Goal: Information Seeking & Learning: Check status

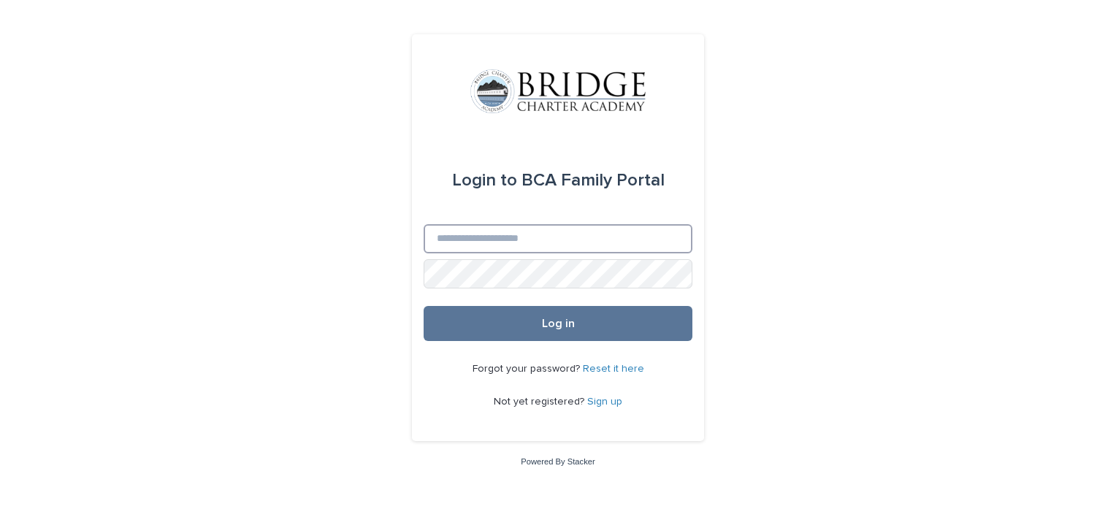
click at [543, 240] on input "Email" at bounding box center [558, 238] width 269 height 29
type input "**********"
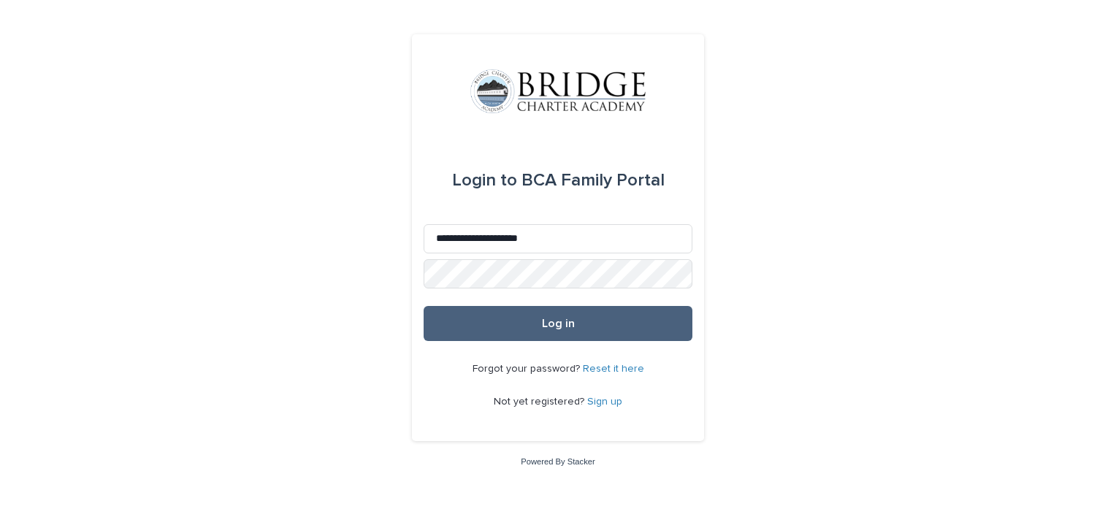
click at [549, 329] on button "Log in" at bounding box center [558, 323] width 269 height 35
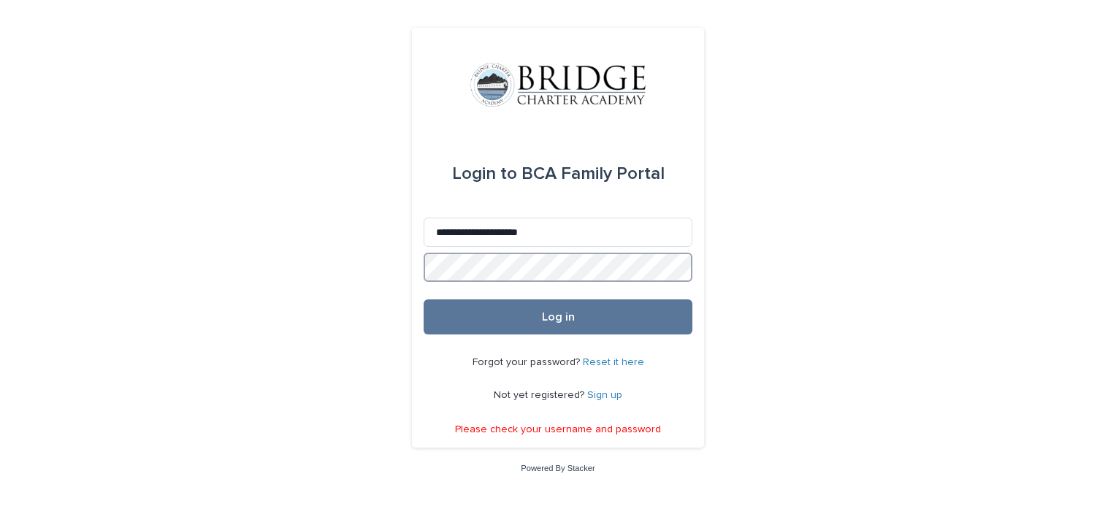
click at [363, 277] on div "**********" at bounding box center [558, 258] width 1116 height 517
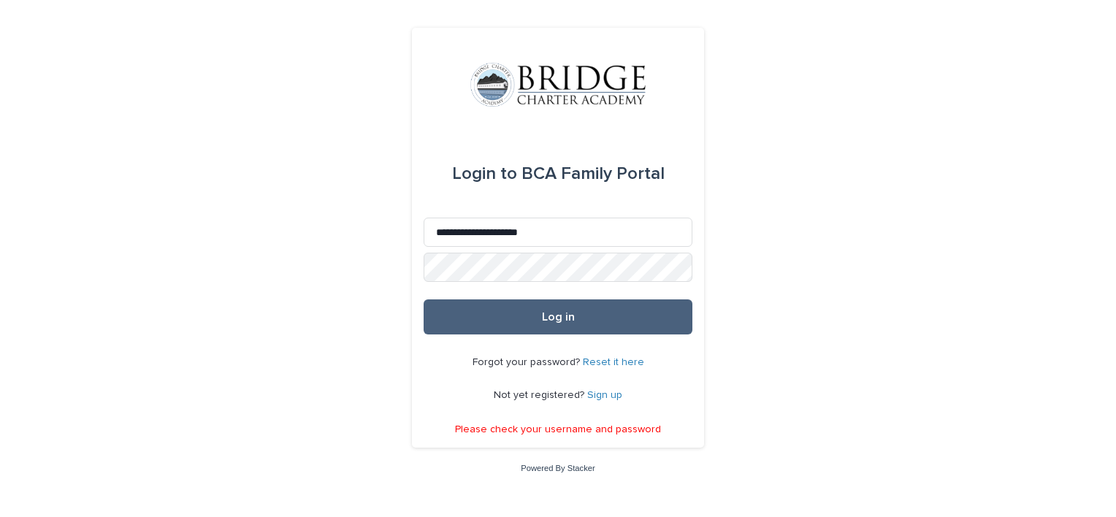
click at [535, 315] on button "Log in" at bounding box center [558, 316] width 269 height 35
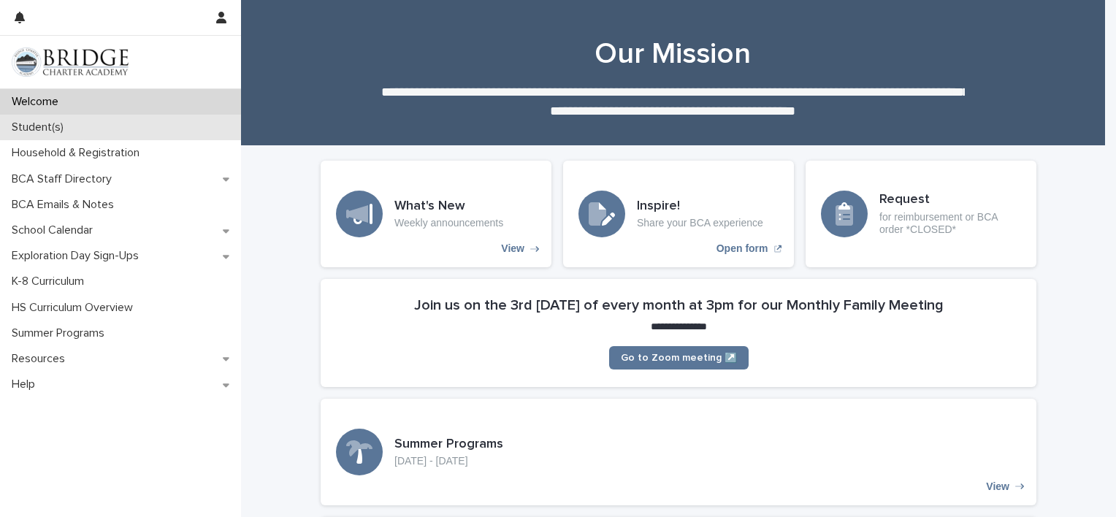
click at [76, 122] on div "Student(s)" at bounding box center [120, 128] width 241 height 26
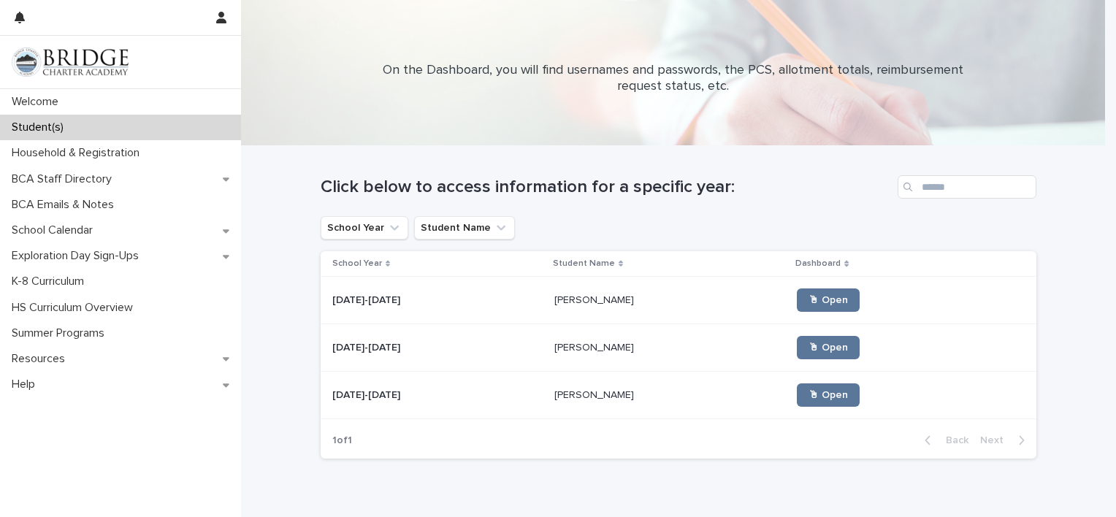
click at [554, 299] on p "Ethan Noriega" at bounding box center [595, 298] width 83 height 15
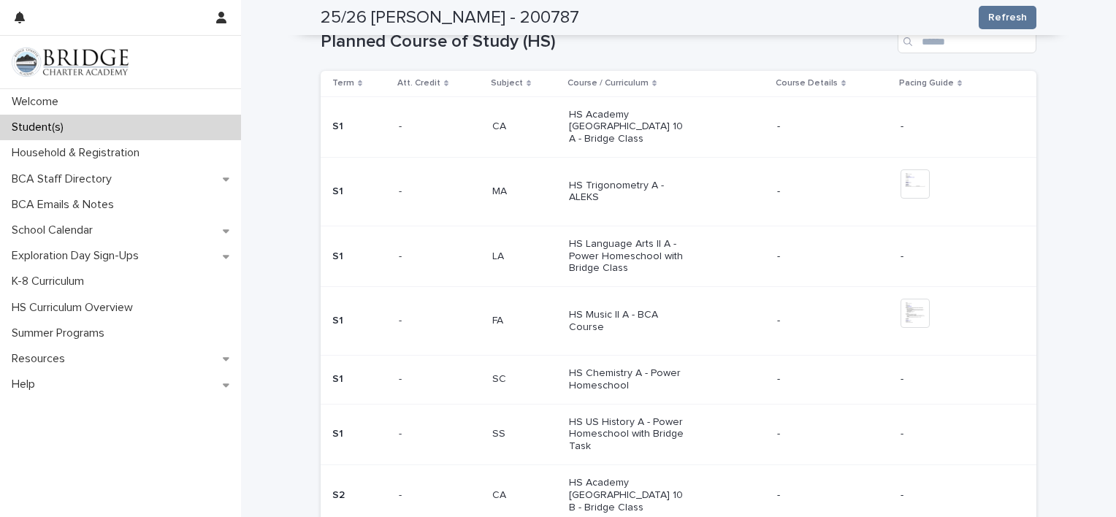
scroll to position [531, 0]
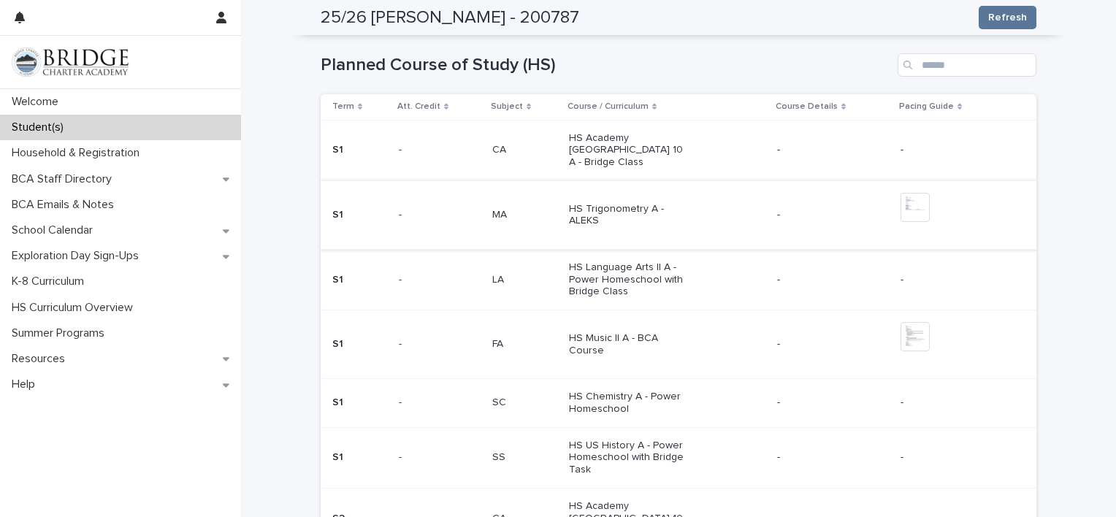
click at [911, 193] on img at bounding box center [914, 207] width 29 height 29
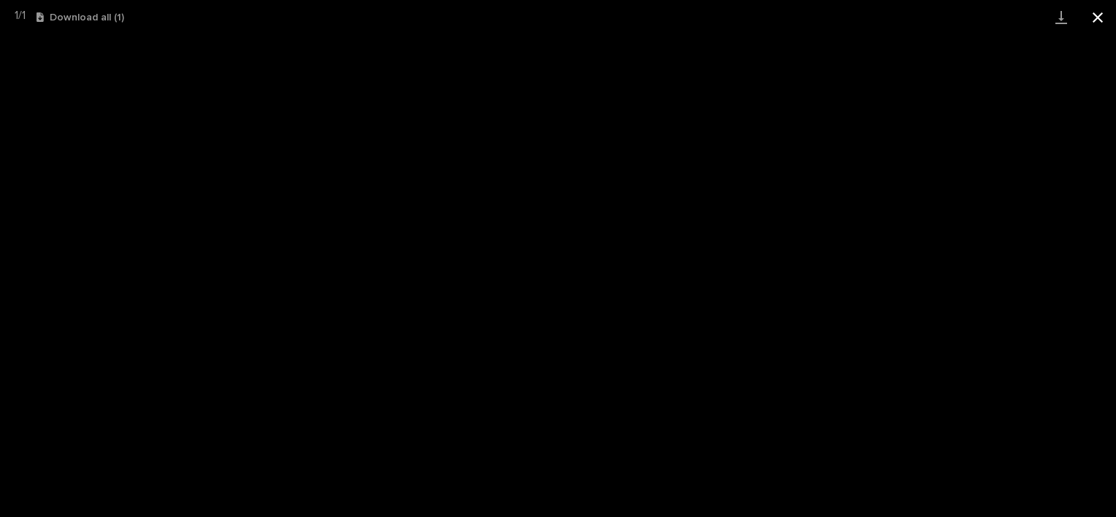
click at [1099, 9] on button "Close gallery" at bounding box center [1097, 17] width 37 height 34
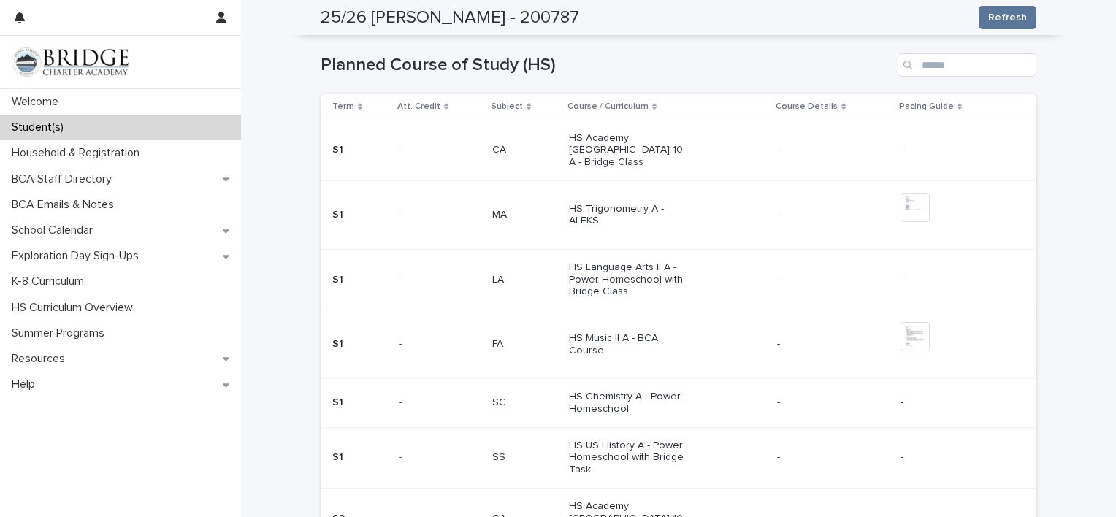
click at [578, 203] on p "HS Trigonometry A - ALEKS" at bounding box center [630, 215] width 122 height 25
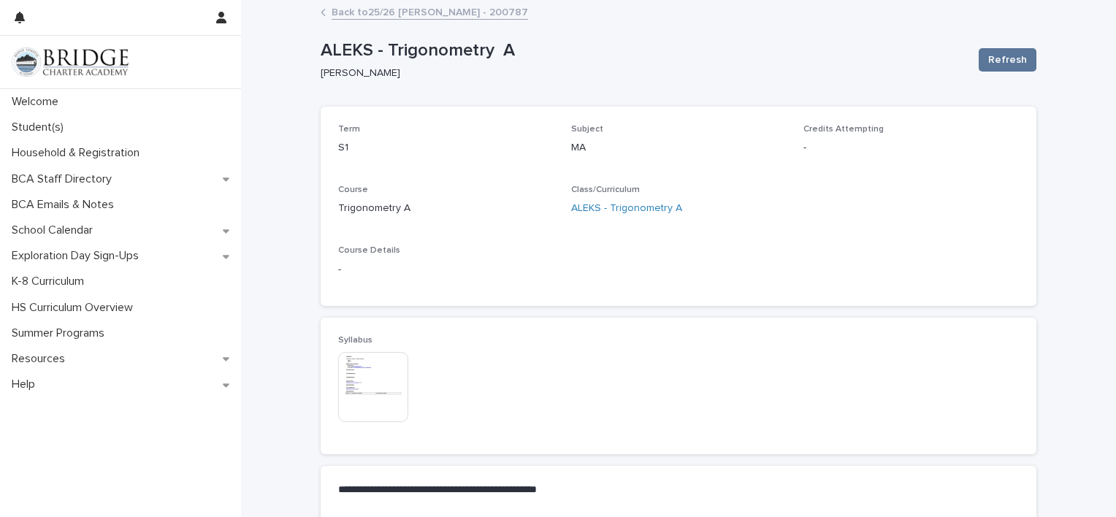
click at [362, 374] on img at bounding box center [373, 387] width 70 height 70
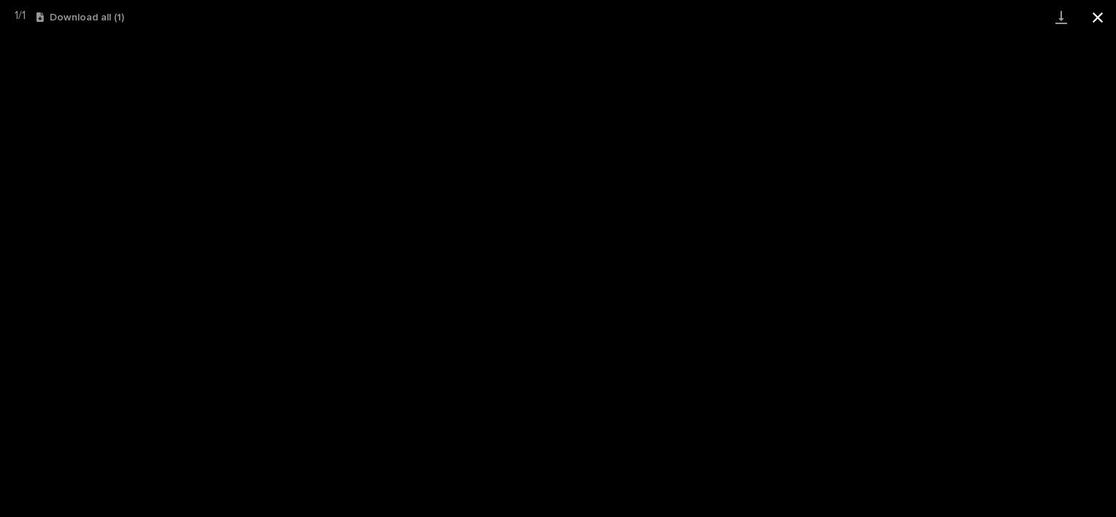
click at [1098, 6] on button "Close gallery" at bounding box center [1097, 17] width 37 height 34
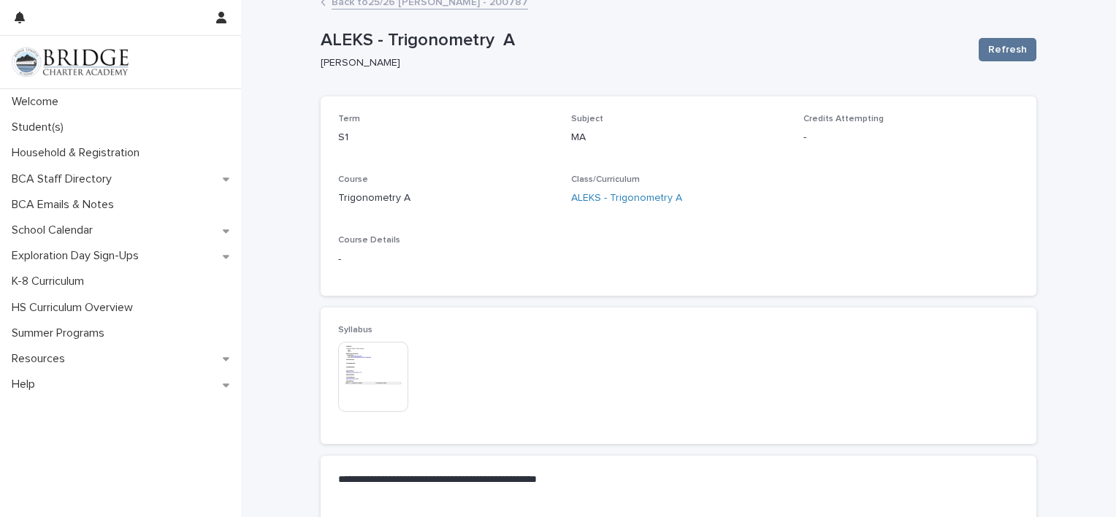
scroll to position [24, 0]
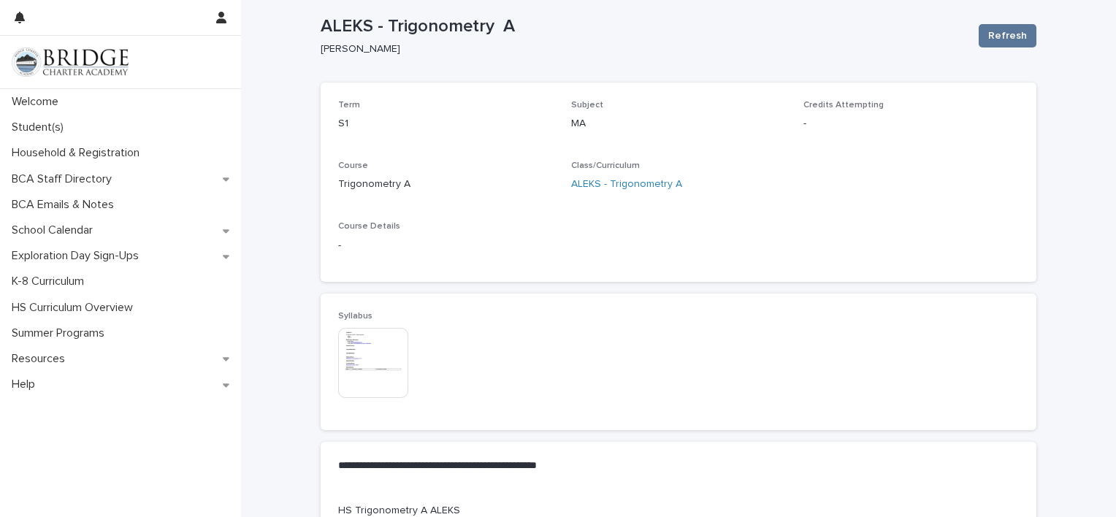
click at [338, 242] on p "-" at bounding box center [678, 245] width 681 height 15
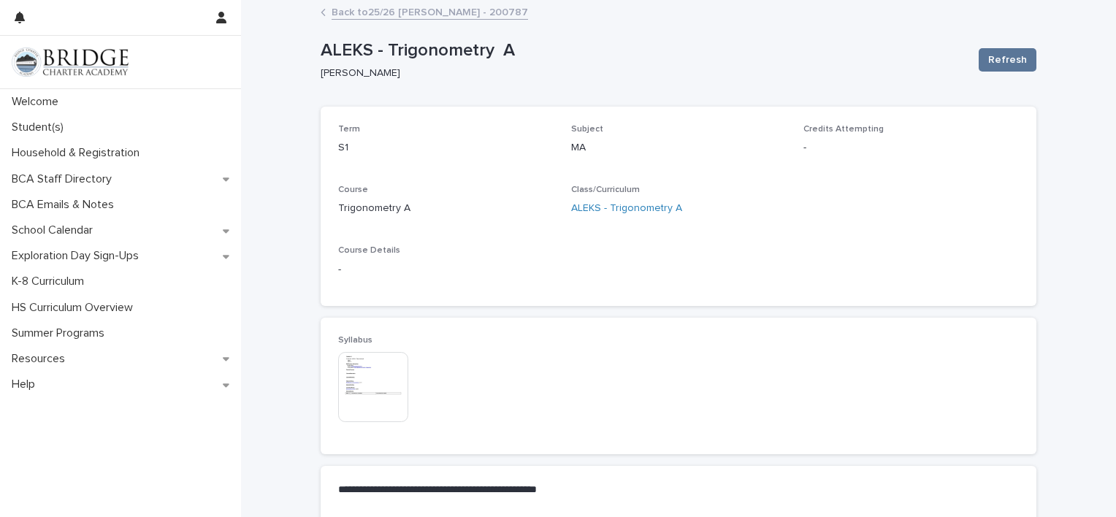
click at [353, 7] on link "Back to 25/26 Noriega, Ethan - 200787" at bounding box center [430, 11] width 196 height 17
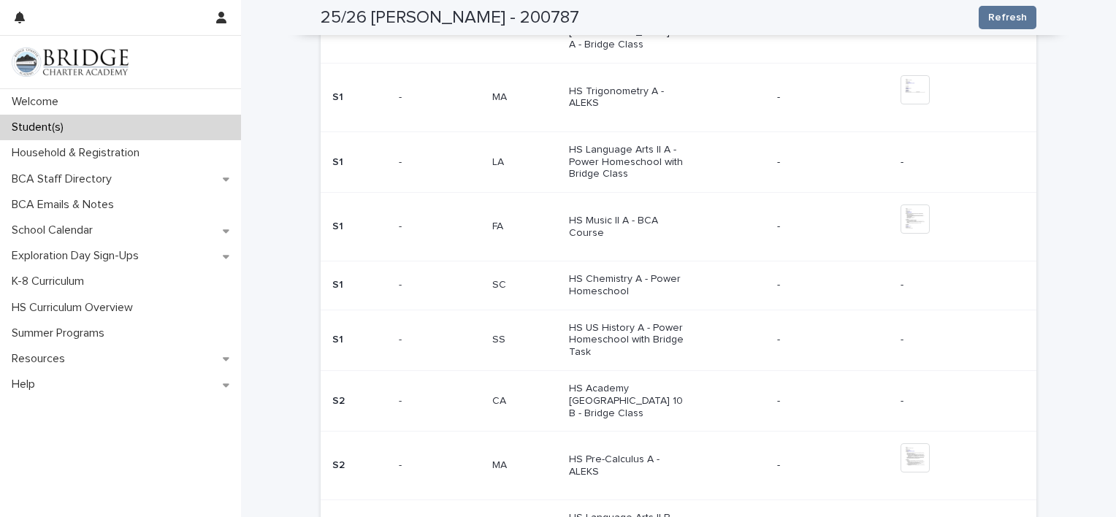
scroll to position [644, 0]
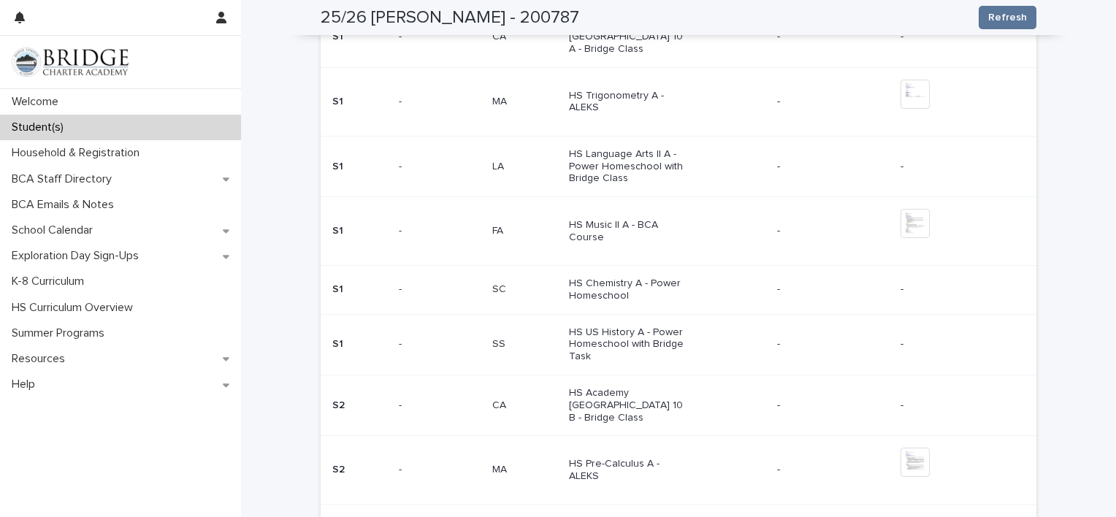
click at [418, 96] on p at bounding box center [429, 102] width 61 height 12
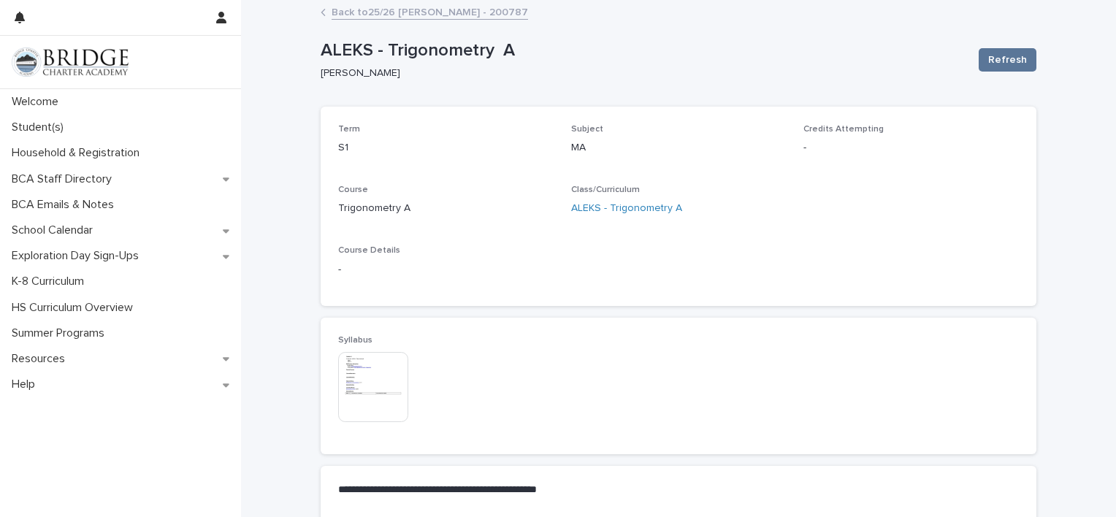
click at [338, 271] on p "-" at bounding box center [678, 269] width 681 height 15
click at [595, 207] on link "ALEKS - Trigonometry A" at bounding box center [626, 208] width 111 height 15
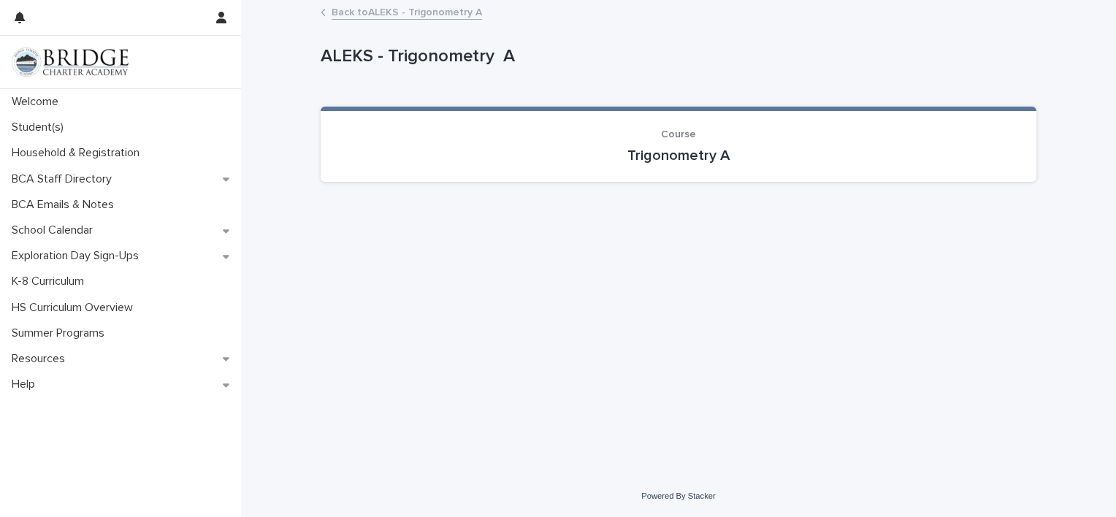
click at [360, 10] on link "Back to ALEKS - Trigonometry A" at bounding box center [407, 11] width 150 height 17
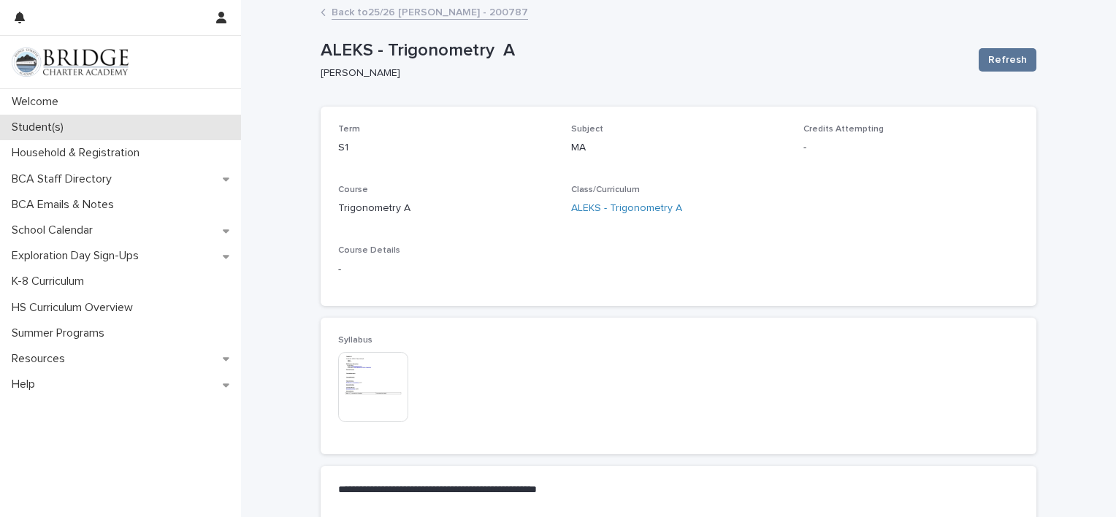
click at [96, 123] on div "Student(s)" at bounding box center [120, 128] width 241 height 26
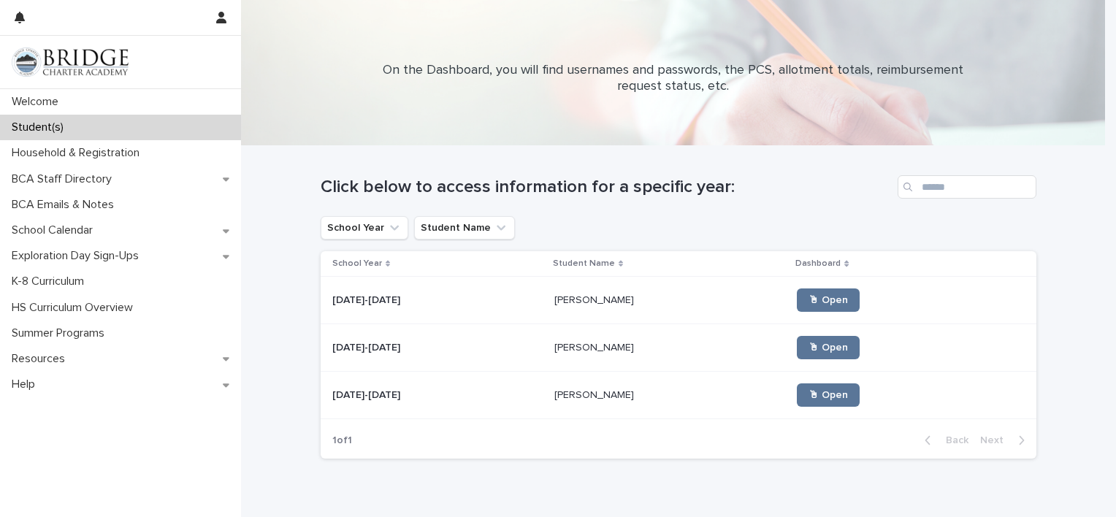
click at [554, 348] on p "[PERSON_NAME]" at bounding box center [595, 346] width 83 height 15
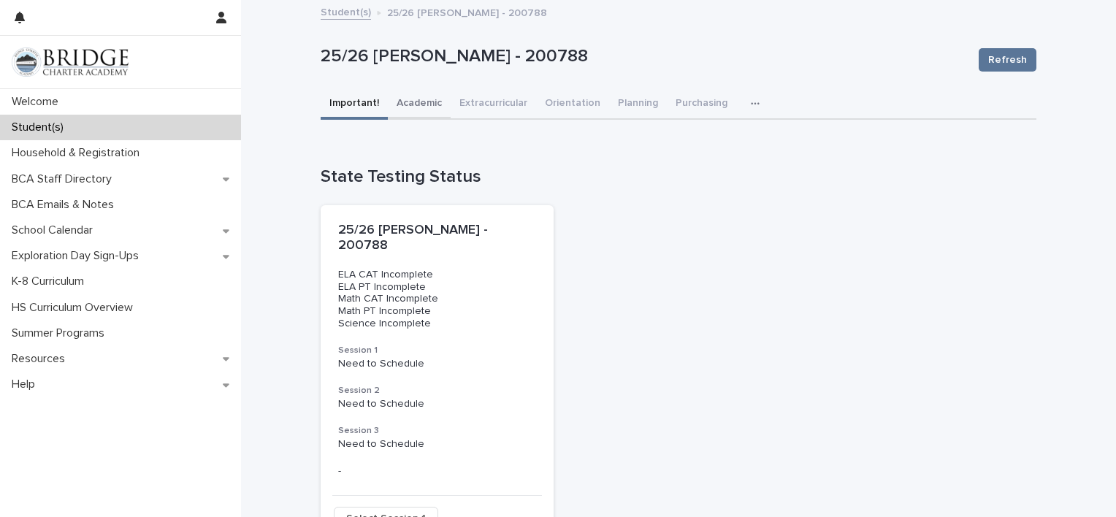
click at [422, 101] on button "Academic" at bounding box center [419, 104] width 63 height 31
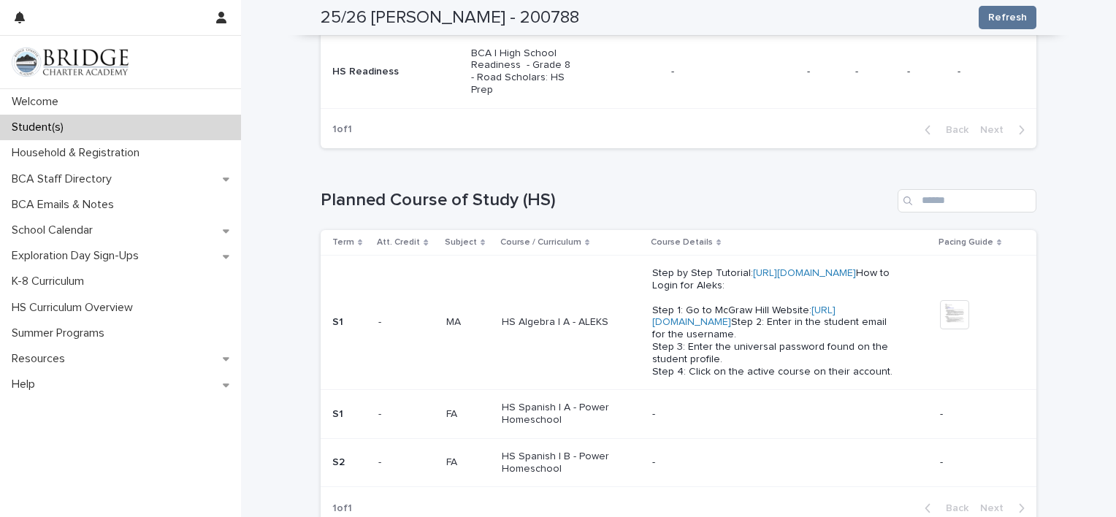
scroll to position [1902, 0]
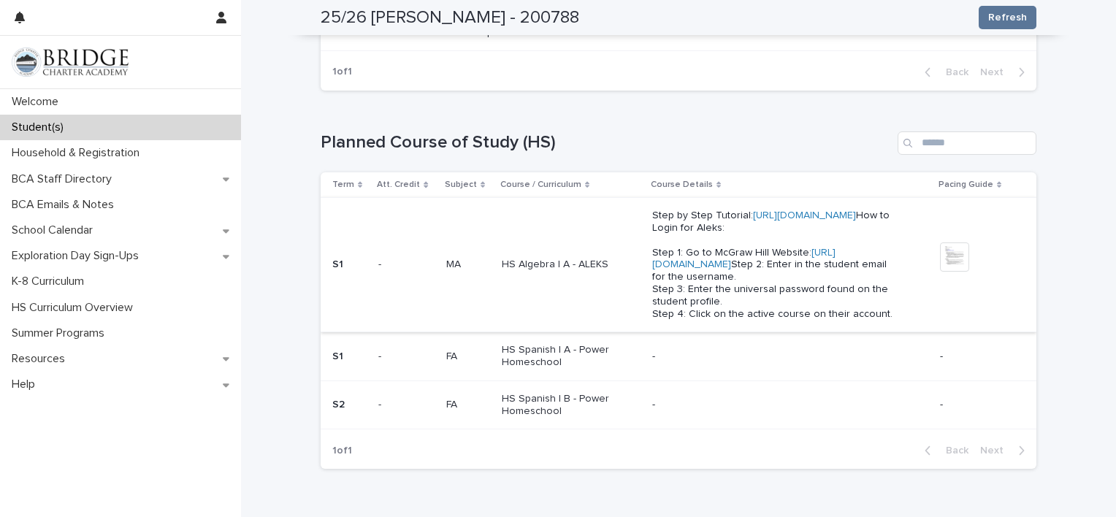
click at [753, 210] on link "https://bcafamilyportal.my.stacker.app/family-docs/view/fdo_recNhqA33YijqOJs1" at bounding box center [804, 215] width 103 height 10
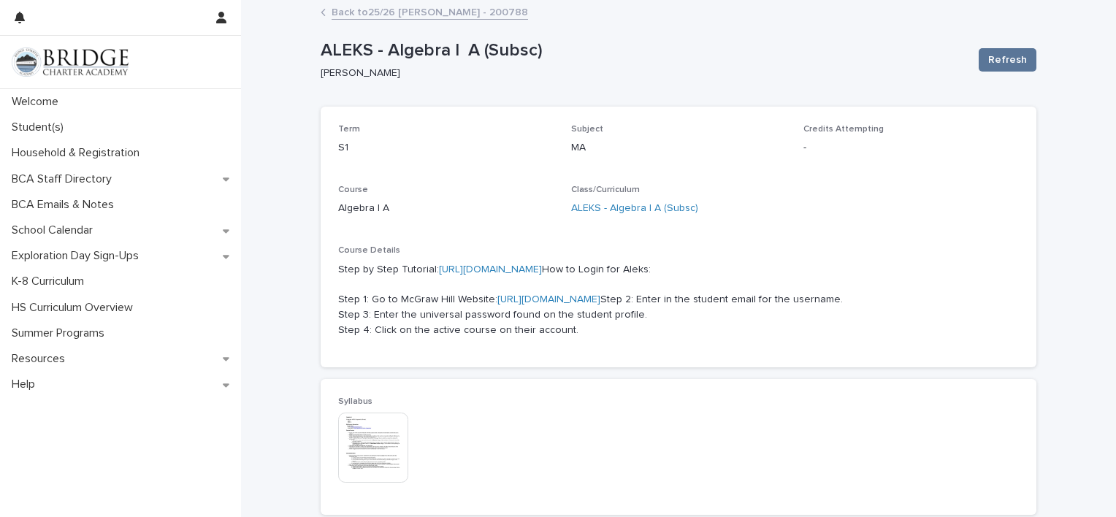
click at [387, 9] on link "Back to 25/26 Noriega, Micah - 200788" at bounding box center [430, 11] width 196 height 17
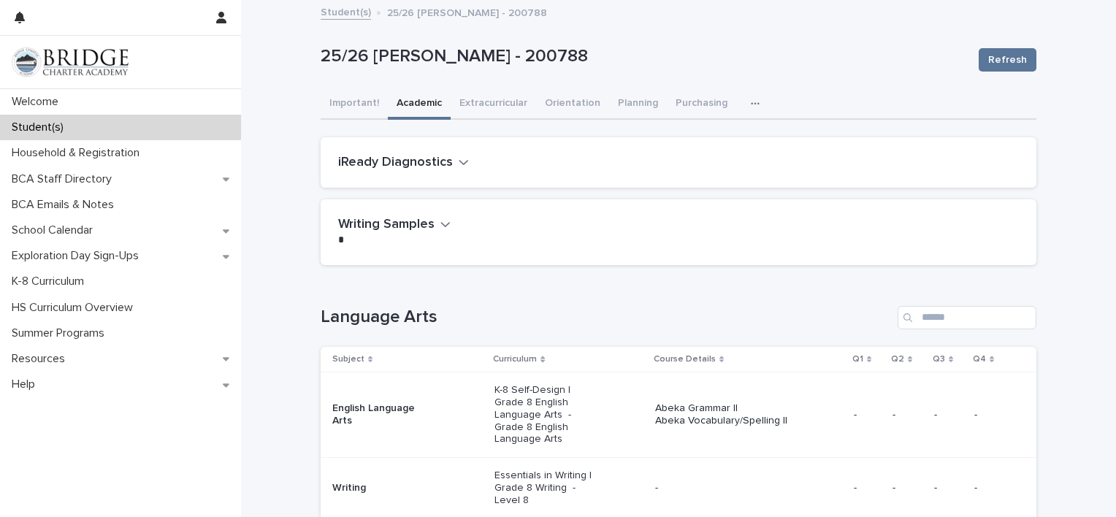
click at [751, 101] on icon "button" at bounding box center [755, 104] width 9 height 10
click at [683, 161] on span "General" at bounding box center [686, 163] width 38 height 10
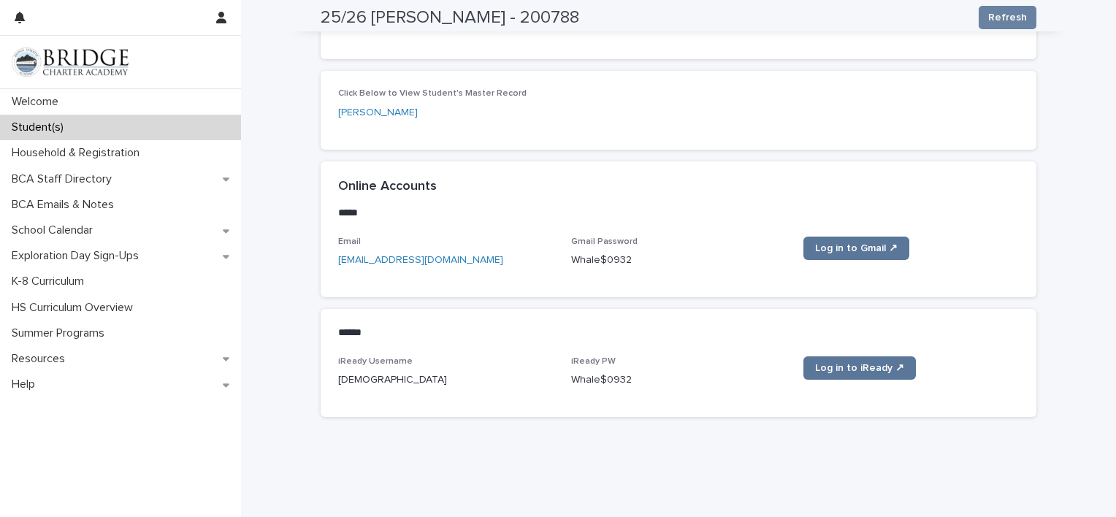
scroll to position [574, 0]
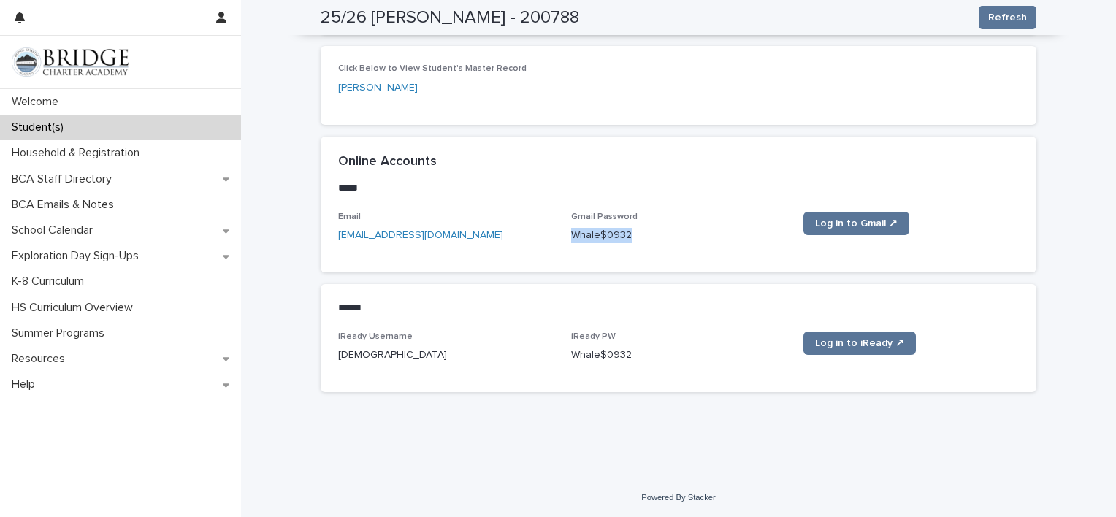
drag, startPoint x: 565, startPoint y: 231, endPoint x: 624, endPoint y: 234, distance: 59.2
click at [624, 234] on p "Whale$0932" at bounding box center [678, 235] width 215 height 15
copy p "Whale$0932"
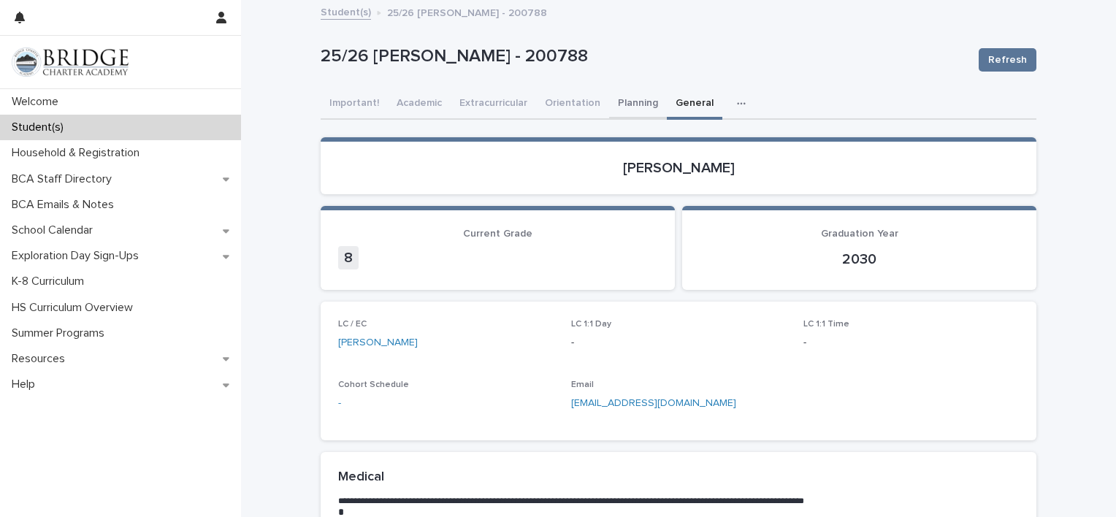
click at [621, 102] on button "Planning" at bounding box center [638, 104] width 58 height 31
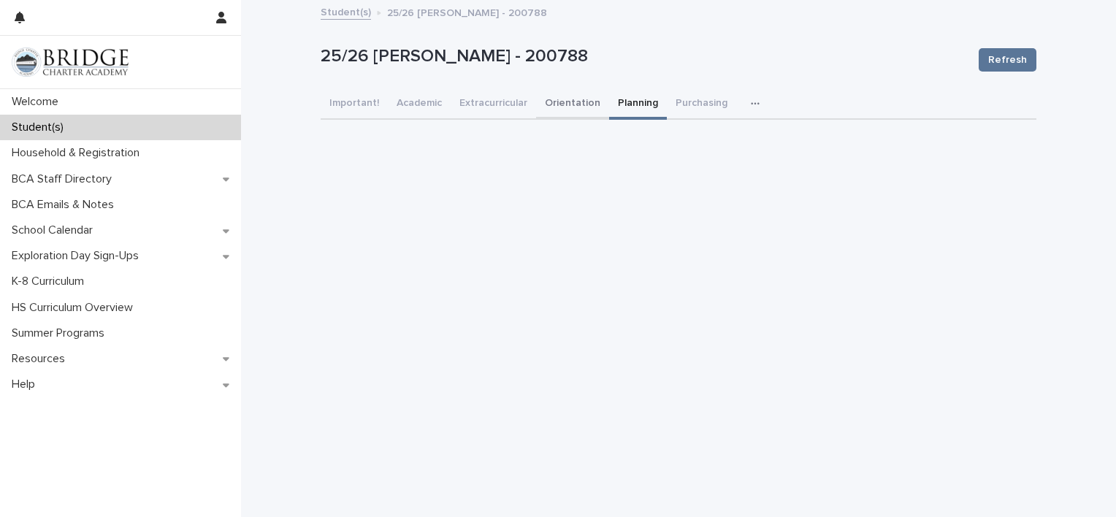
click at [557, 102] on button "Orientation" at bounding box center [572, 104] width 73 height 31
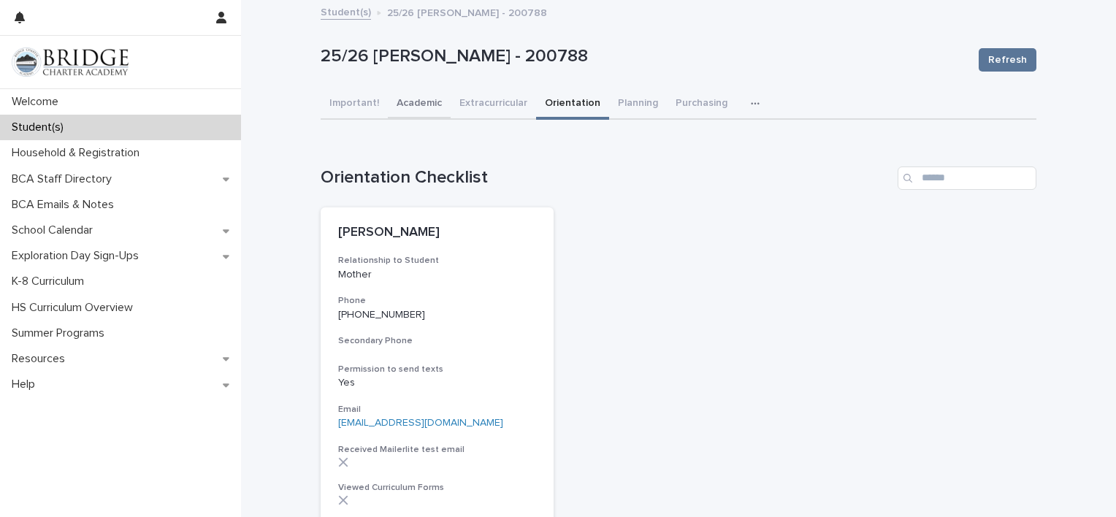
click at [406, 99] on button "Academic" at bounding box center [419, 104] width 63 height 31
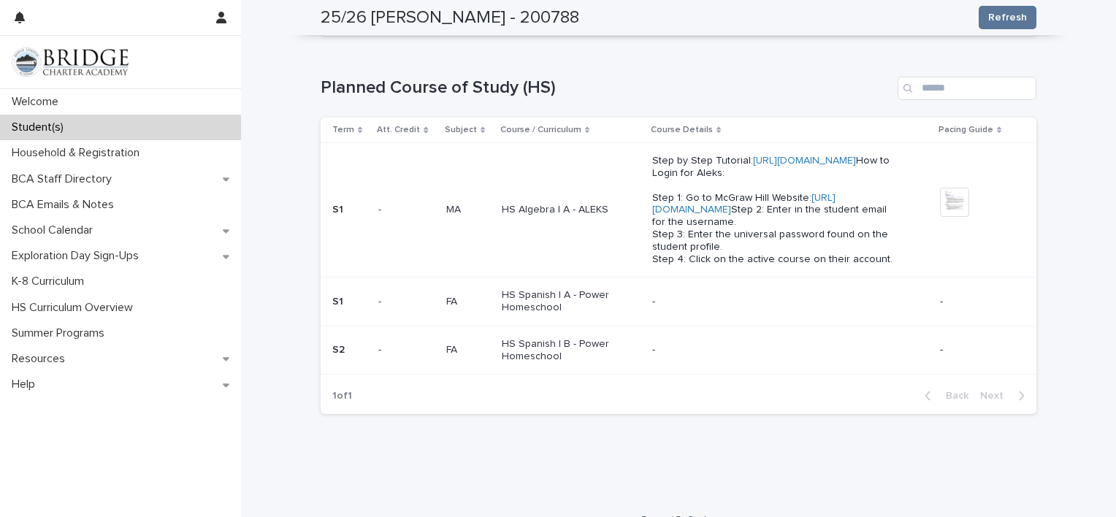
scroll to position [1989, 0]
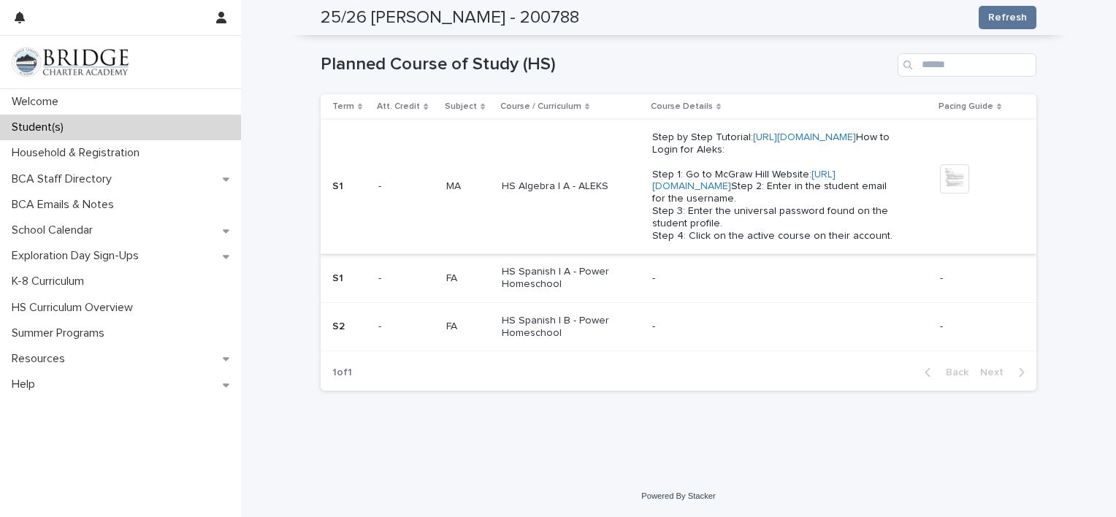
click at [705, 183] on link "https://my.mheducation.com" at bounding box center [743, 180] width 183 height 23
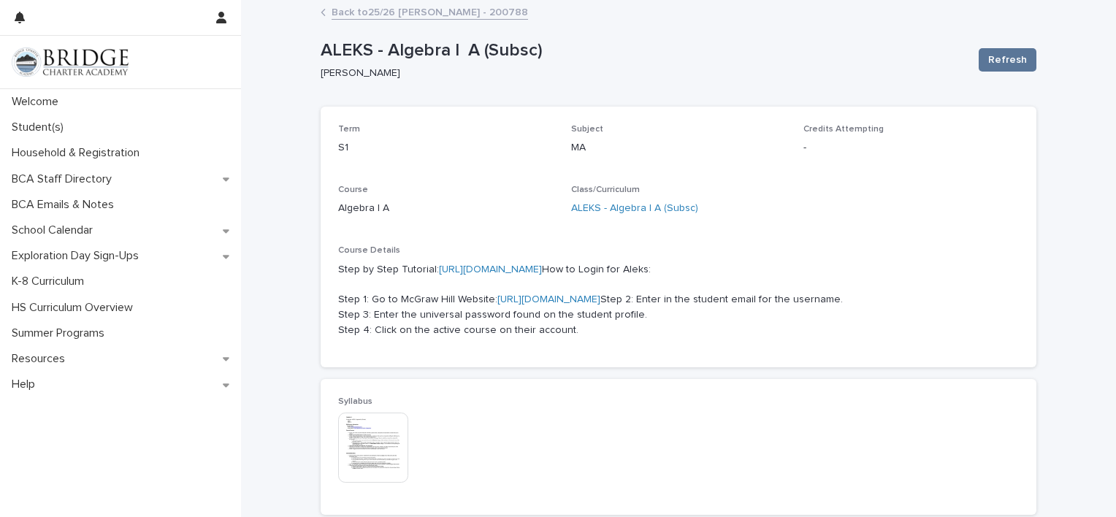
click at [535, 305] on link "https://my.mheducation.com" at bounding box center [548, 299] width 103 height 10
click at [348, 9] on link "Back to 25/26 Noriega, Micah - 200788" at bounding box center [430, 11] width 196 height 17
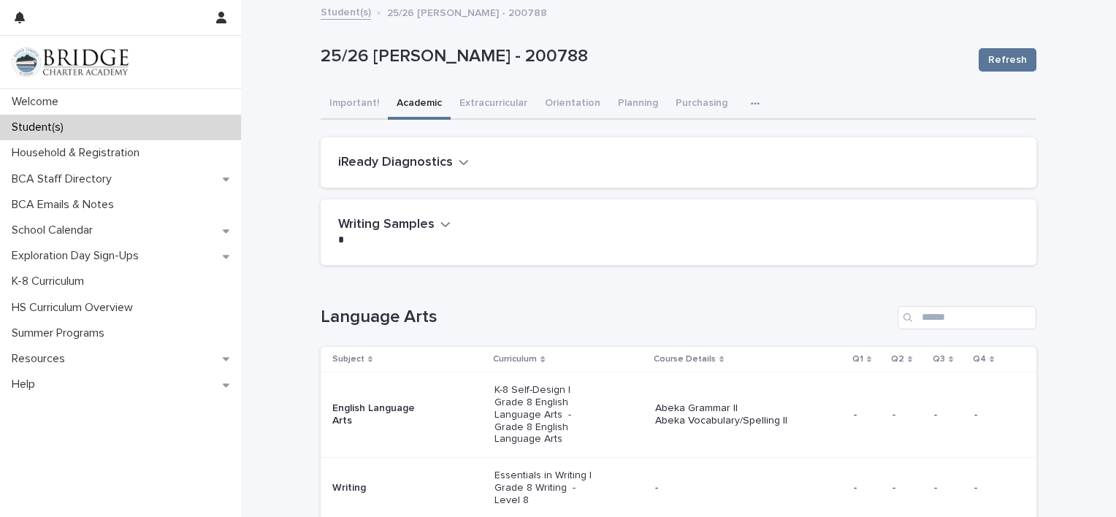
click at [335, 15] on link "Student(s)" at bounding box center [346, 11] width 50 height 17
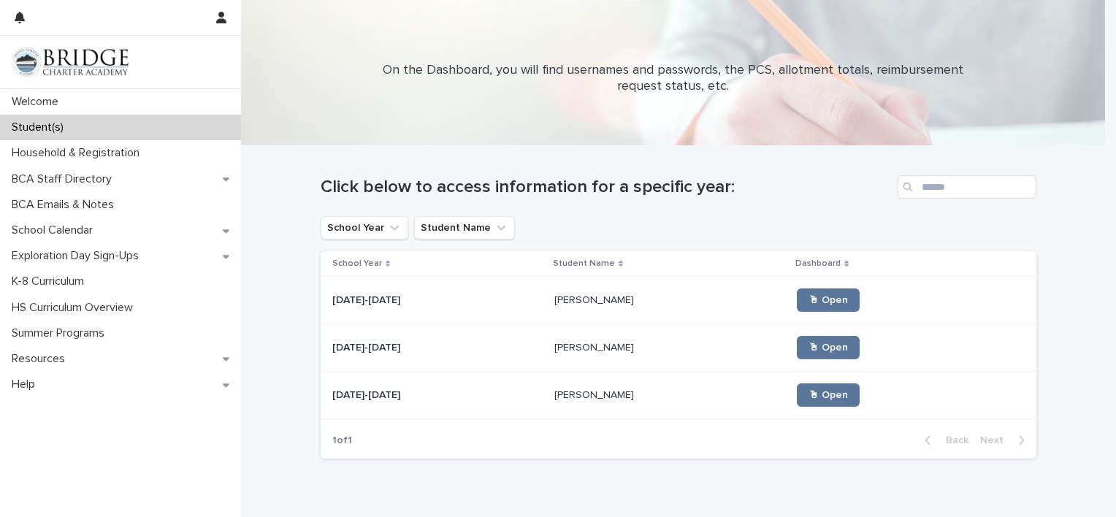
click at [554, 301] on p "[PERSON_NAME]" at bounding box center [595, 298] width 83 height 15
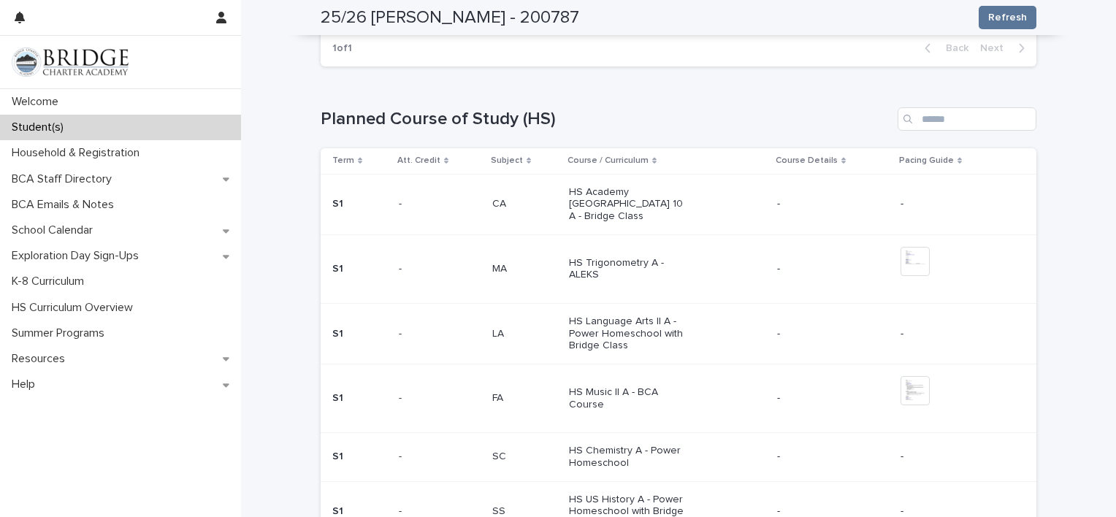
scroll to position [486, 0]
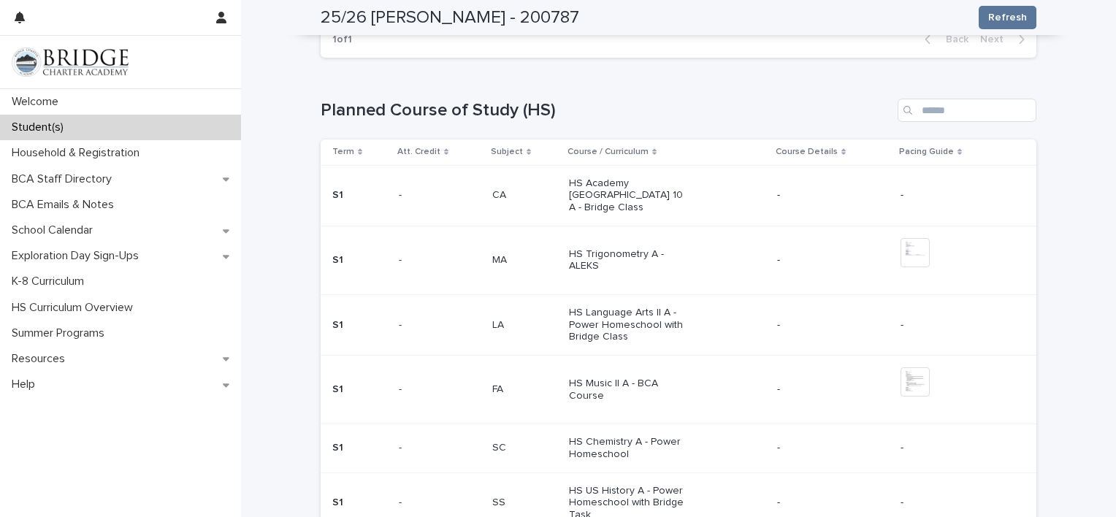
click at [625, 248] on p "HS Trigonometry A - ALEKS" at bounding box center [630, 260] width 122 height 25
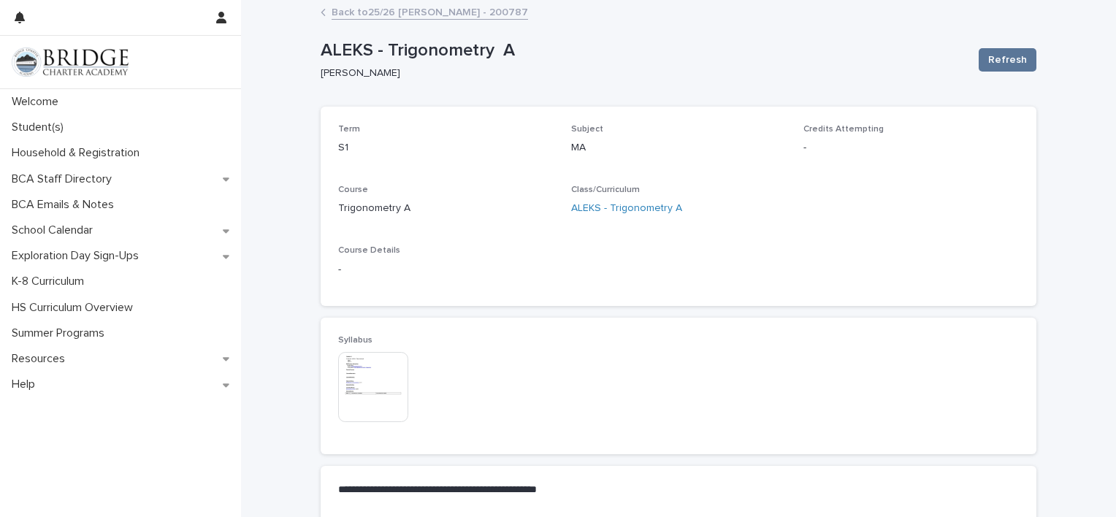
click at [371, 12] on link "Back to 25/26 Noriega, Ethan - 200787" at bounding box center [430, 11] width 196 height 17
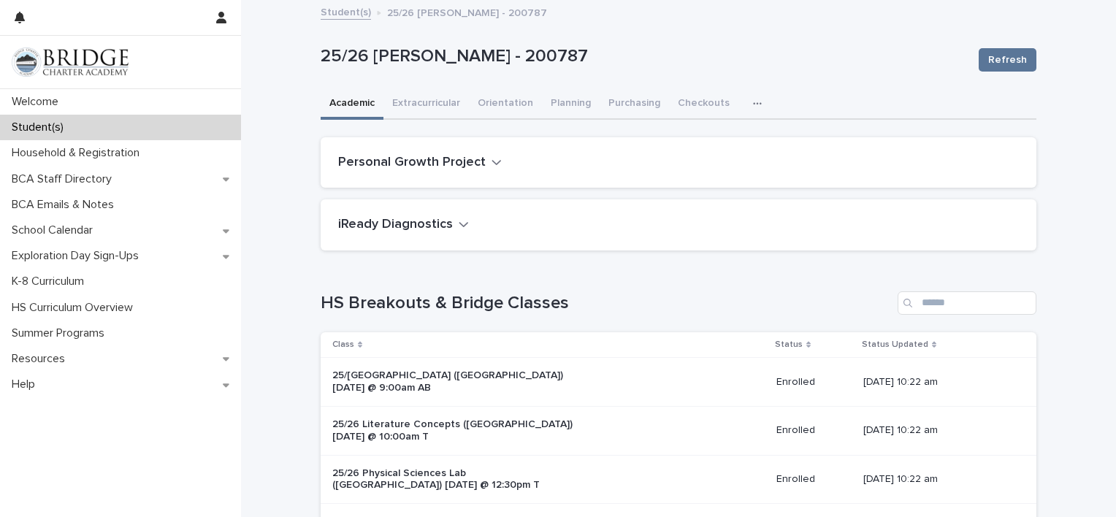
click at [753, 106] on icon "button" at bounding box center [757, 104] width 9 height 10
click at [716, 143] on button "General" at bounding box center [711, 142] width 96 height 22
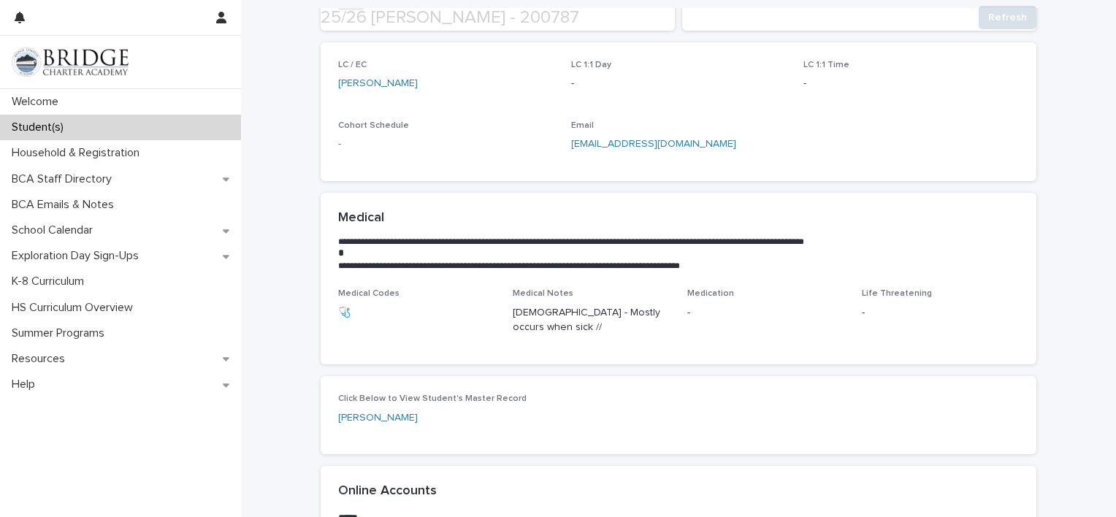
scroll to position [589, 0]
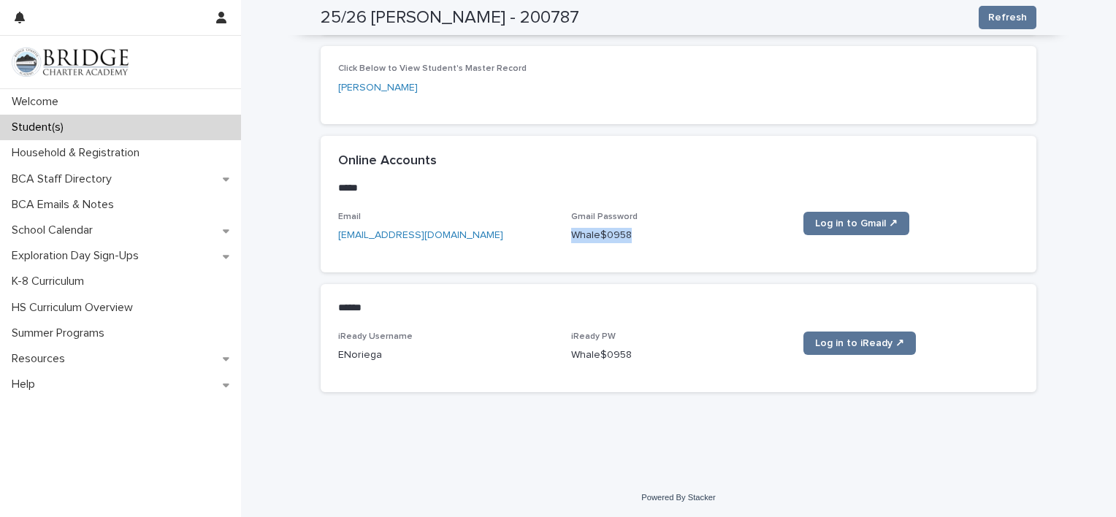
drag, startPoint x: 567, startPoint y: 232, endPoint x: 625, endPoint y: 231, distance: 58.4
click at [625, 231] on p "Whale$0958" at bounding box center [678, 235] width 215 height 15
copy p "Whale$0958"
click at [87, 127] on div "Student(s)" at bounding box center [120, 128] width 241 height 26
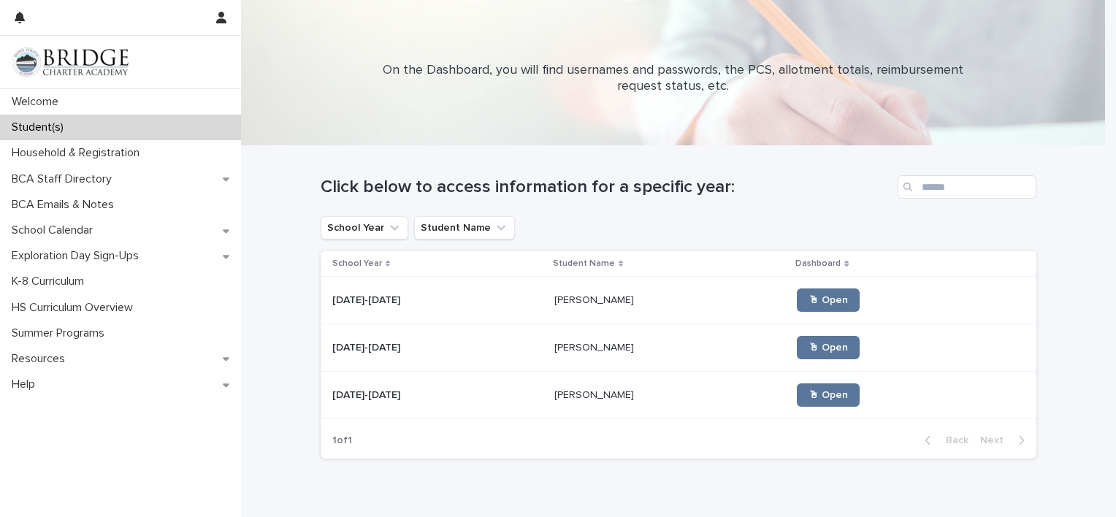
click at [554, 295] on p "[PERSON_NAME]" at bounding box center [595, 298] width 83 height 15
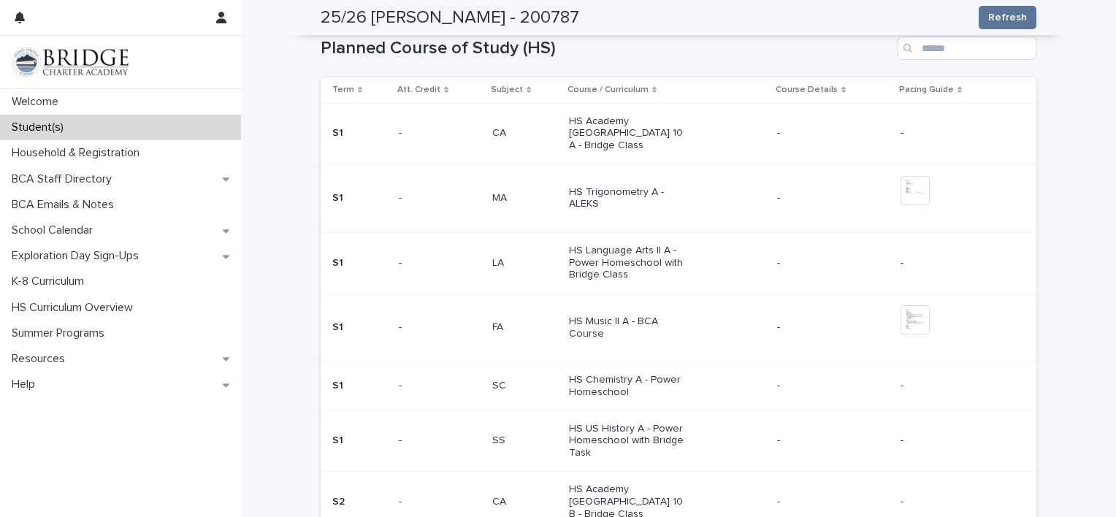
scroll to position [552, 0]
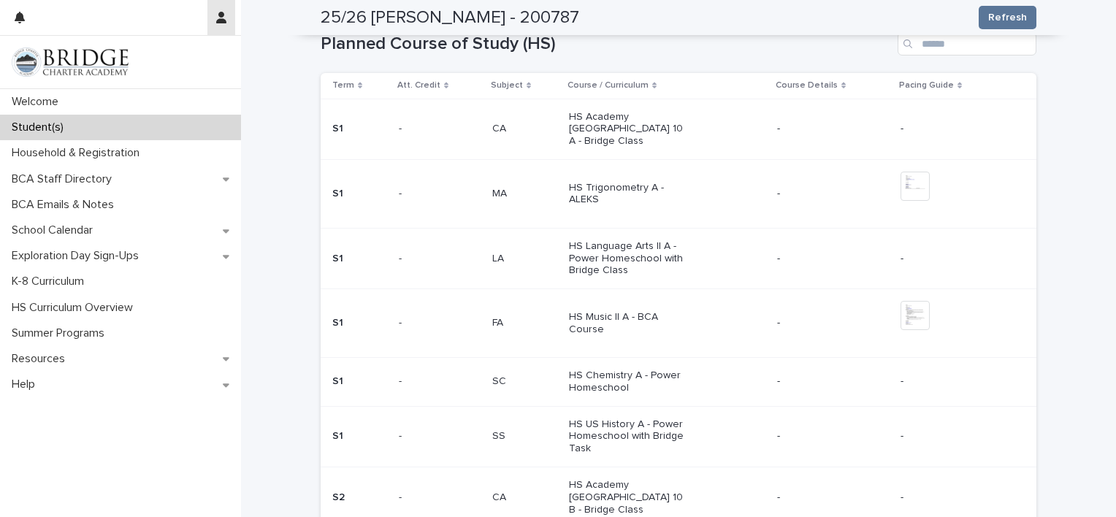
click at [218, 16] on icon "button" at bounding box center [221, 18] width 10 height 12
click at [157, 58] on p "Log Out" at bounding box center [179, 62] width 92 height 25
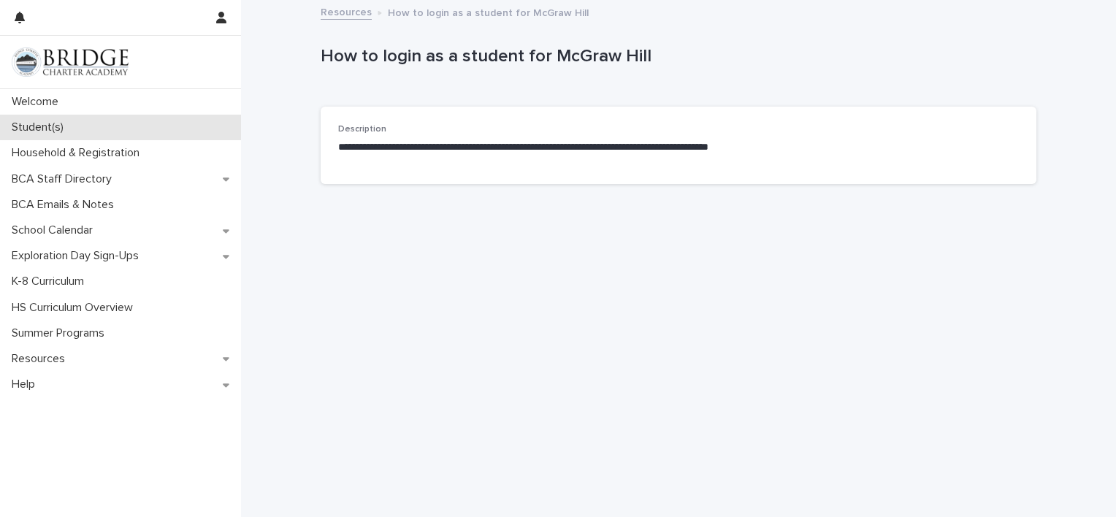
click at [59, 123] on p "Student(s)" at bounding box center [40, 127] width 69 height 14
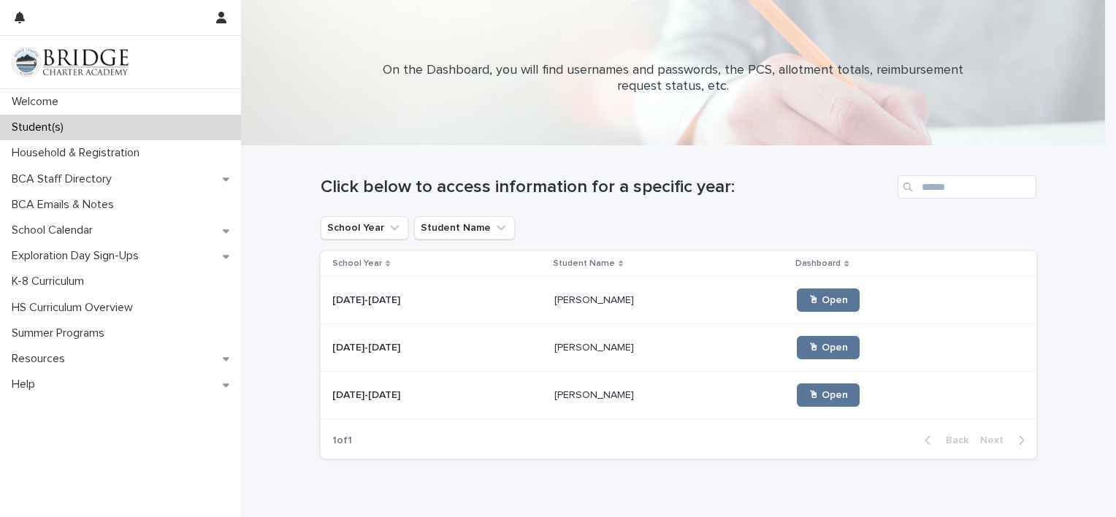
click at [567, 399] on p "[PERSON_NAME]" at bounding box center [595, 393] width 83 height 15
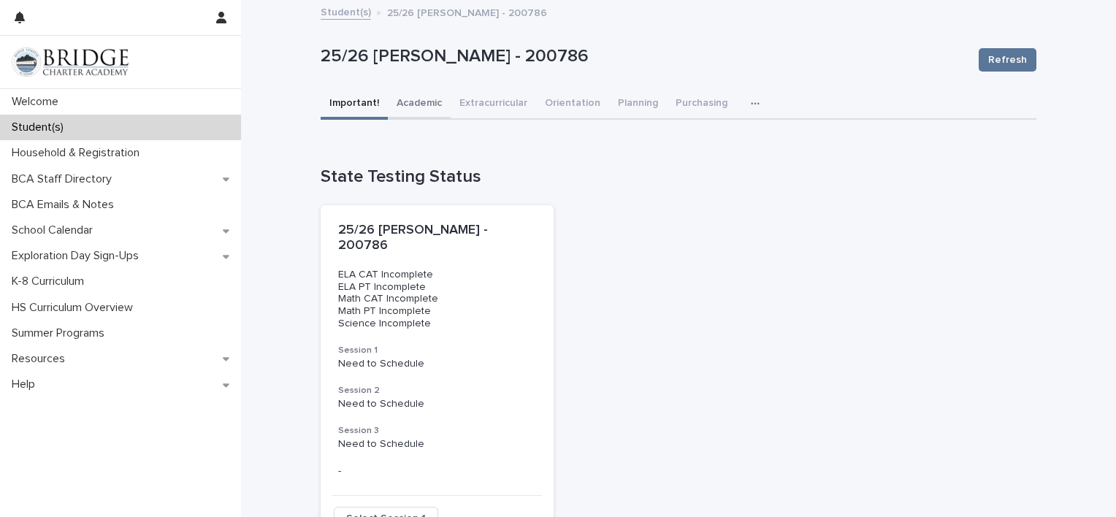
click at [405, 108] on button "Academic" at bounding box center [419, 104] width 63 height 31
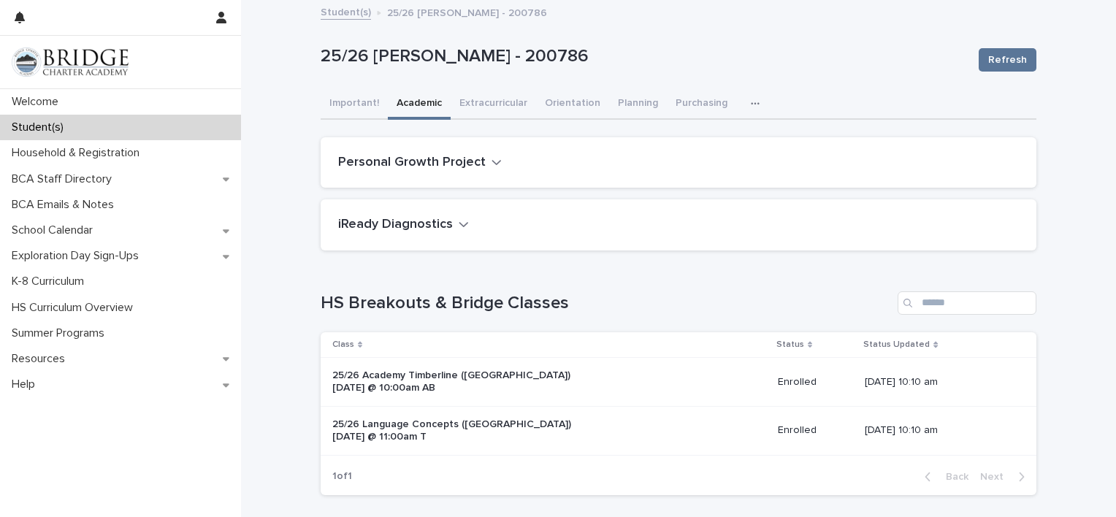
click at [326, 12] on link "Student(s)" at bounding box center [346, 11] width 50 height 17
